Goal: Navigation & Orientation: Understand site structure

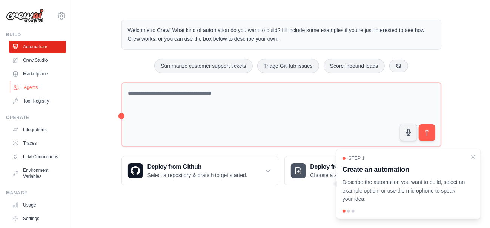
click at [30, 84] on link "Agents" at bounding box center [38, 87] width 57 height 12
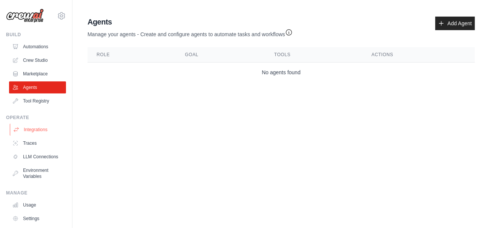
click at [36, 129] on link "Integrations" at bounding box center [38, 130] width 57 height 12
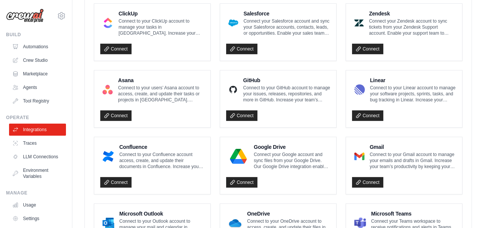
scroll to position [481, 0]
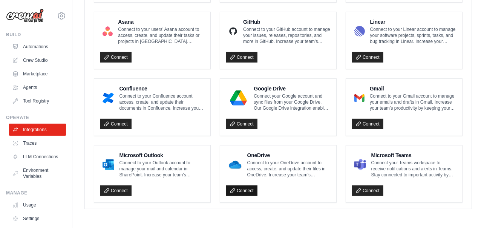
click at [241, 191] on link "Connect" at bounding box center [241, 191] width 31 height 11
click at [29, 101] on link "Tool Registry" at bounding box center [38, 101] width 57 height 12
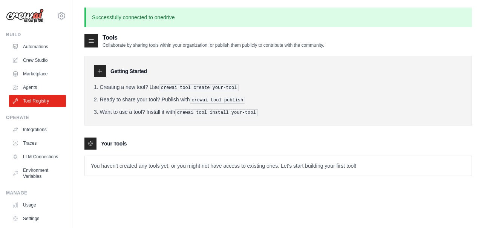
click at [27, 20] on img at bounding box center [25, 16] width 38 height 14
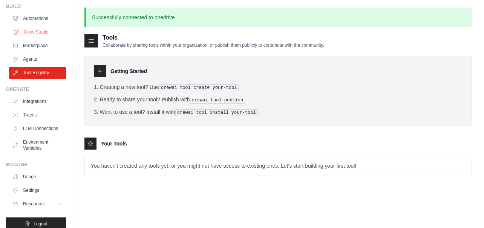
scroll to position [43, 0]
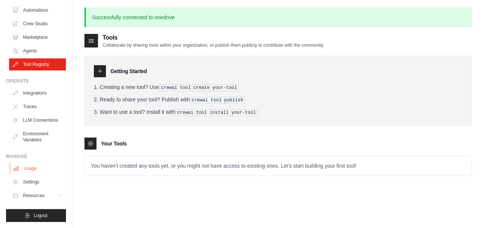
click at [31, 170] on link "Usage" at bounding box center [38, 169] width 57 height 12
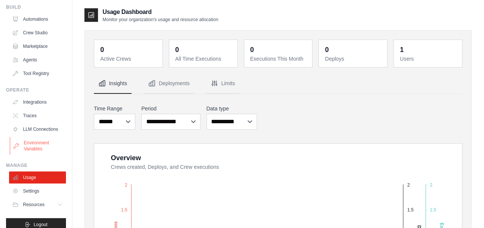
scroll to position [43, 0]
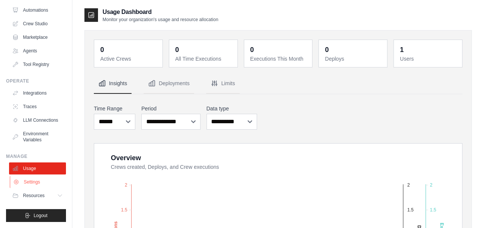
click at [32, 183] on link "Settings" at bounding box center [38, 182] width 57 height 12
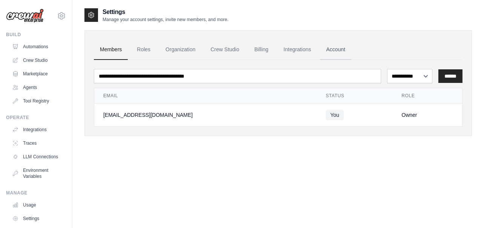
click at [337, 48] on link "Account" at bounding box center [335, 50] width 31 height 20
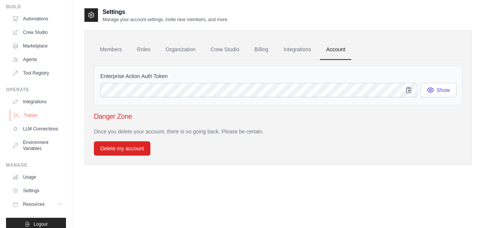
scroll to position [43, 0]
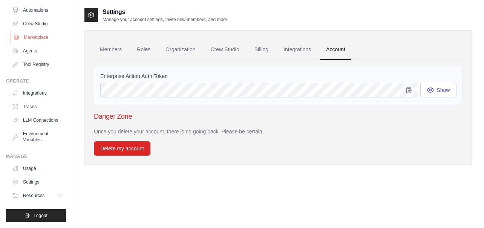
click at [30, 32] on link "Marketplace" at bounding box center [38, 37] width 57 height 12
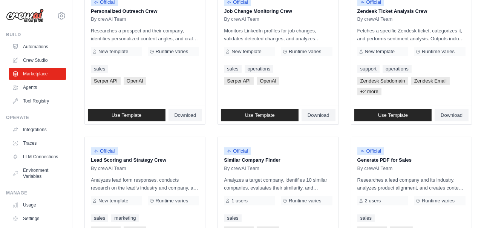
scroll to position [491, 0]
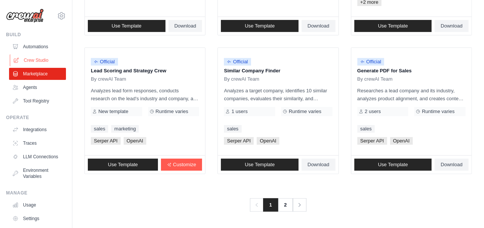
click at [37, 60] on link "Crew Studio" at bounding box center [38, 60] width 57 height 12
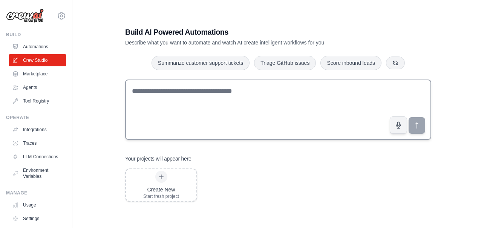
scroll to position [15, 0]
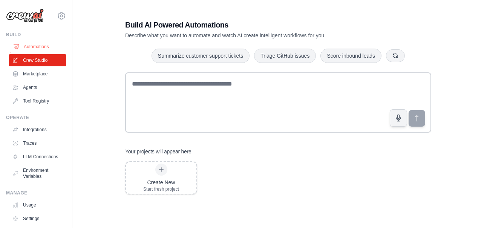
click at [37, 45] on link "Automations" at bounding box center [38, 47] width 57 height 12
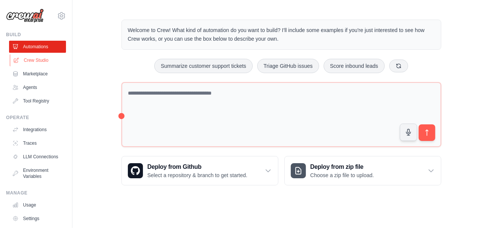
click at [34, 59] on link "Crew Studio" at bounding box center [38, 60] width 57 height 12
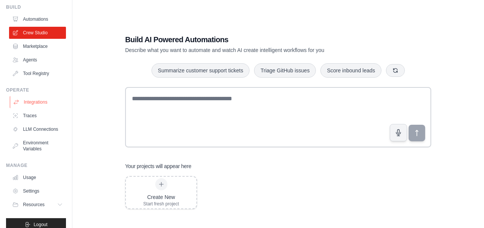
scroll to position [43, 0]
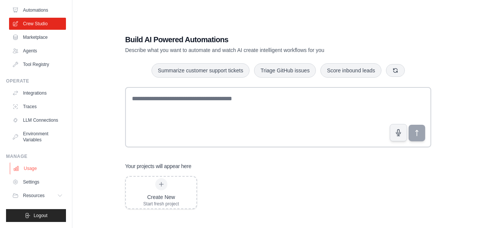
click at [32, 163] on link "Usage" at bounding box center [38, 169] width 57 height 12
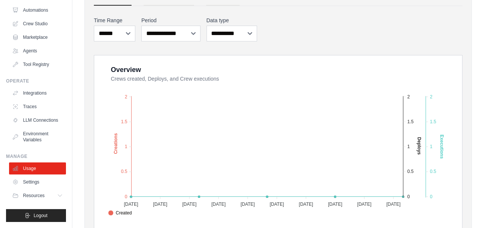
scroll to position [101, 0]
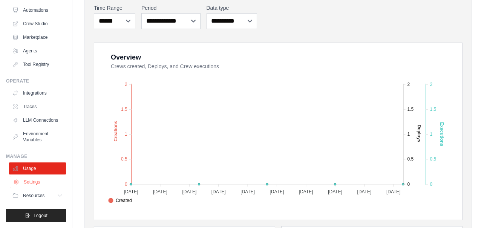
click at [33, 178] on link "Settings" at bounding box center [38, 182] width 57 height 12
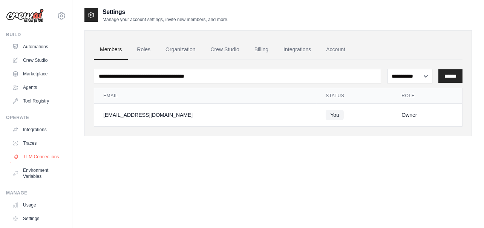
scroll to position [43, 0]
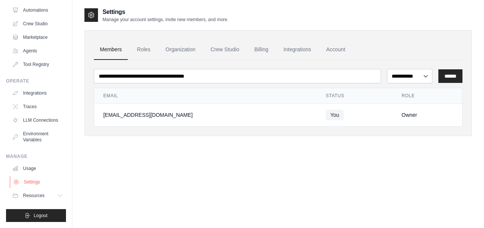
click at [31, 181] on link "Settings" at bounding box center [38, 182] width 57 height 12
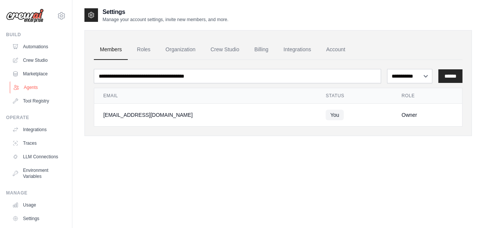
click at [34, 84] on link "Agents" at bounding box center [38, 87] width 57 height 12
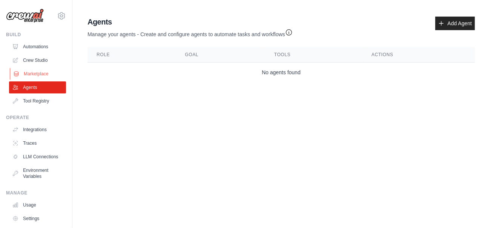
click at [39, 70] on link "Marketplace" at bounding box center [38, 74] width 57 height 12
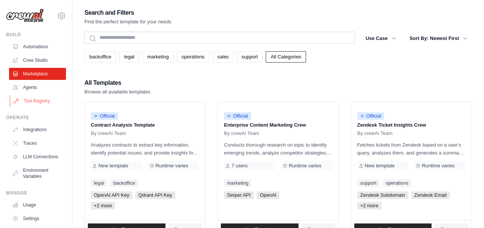
click at [32, 99] on link "Tool Registry" at bounding box center [38, 101] width 57 height 12
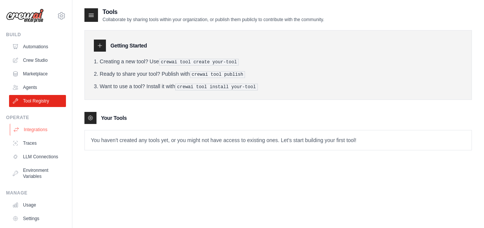
click at [35, 130] on link "Integrations" at bounding box center [38, 130] width 57 height 12
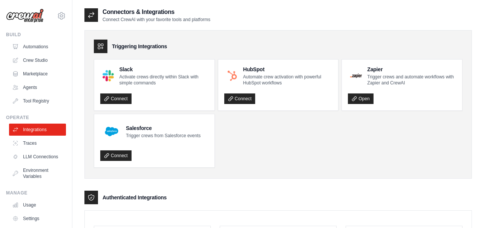
click at [24, 16] on img at bounding box center [25, 16] width 38 height 14
click at [57, 15] on icon at bounding box center [61, 15] width 9 height 9
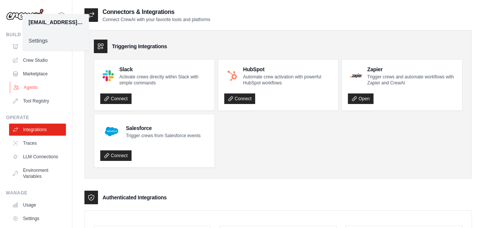
scroll to position [43, 0]
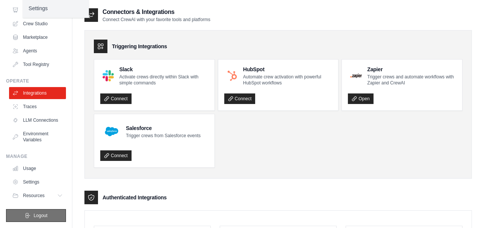
click at [41, 214] on span "Logout" at bounding box center [41, 216] width 14 height 6
